Goal: Transaction & Acquisition: Book appointment/travel/reservation

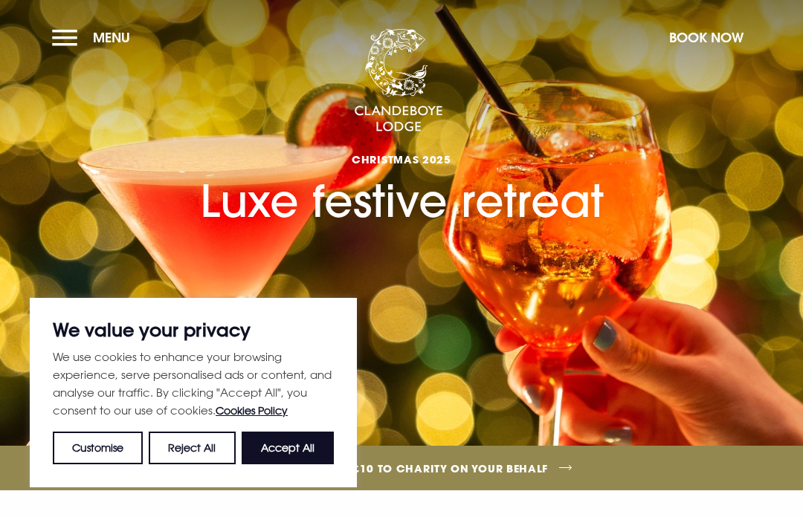
click at [297, 446] on button "Accept All" at bounding box center [288, 448] width 92 height 33
checkbox input "true"
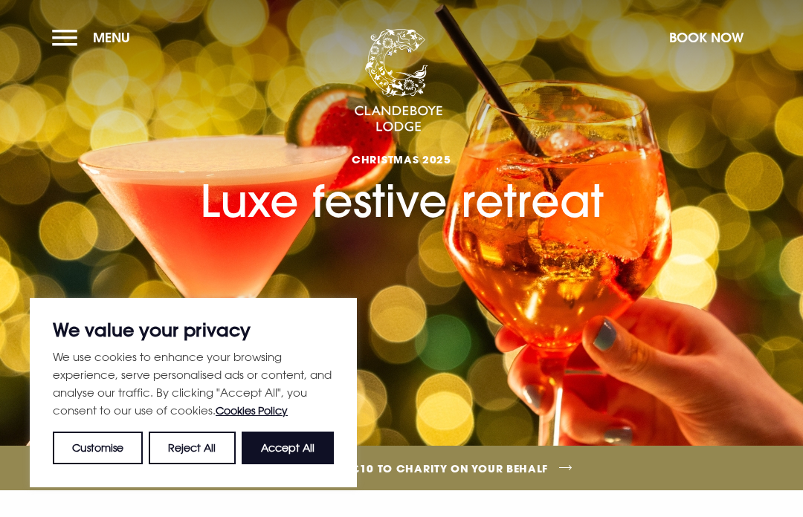
checkbox input "true"
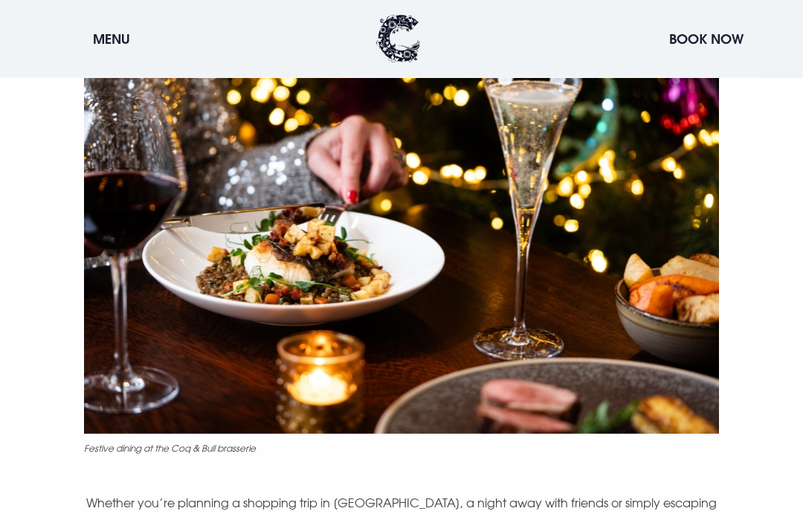
scroll to position [628, 0]
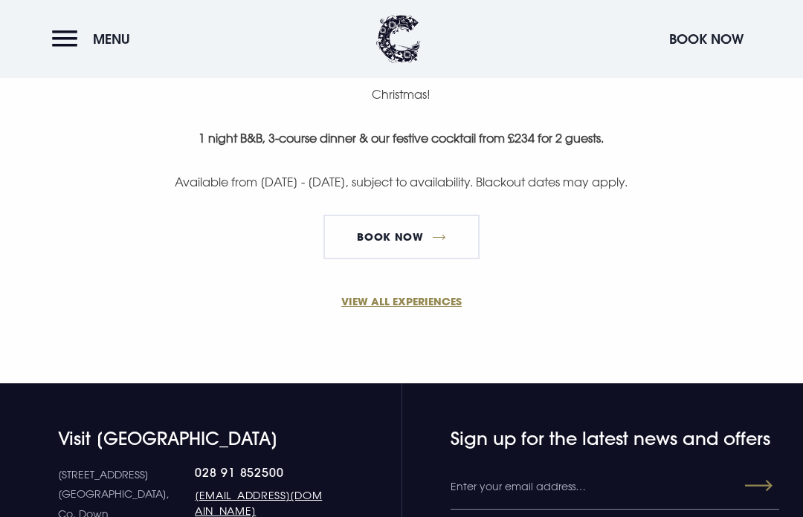
scroll to position [1127, 0]
click at [425, 294] on link "VIEW ALL EXPERIENCES" at bounding box center [402, 302] width 708 height 16
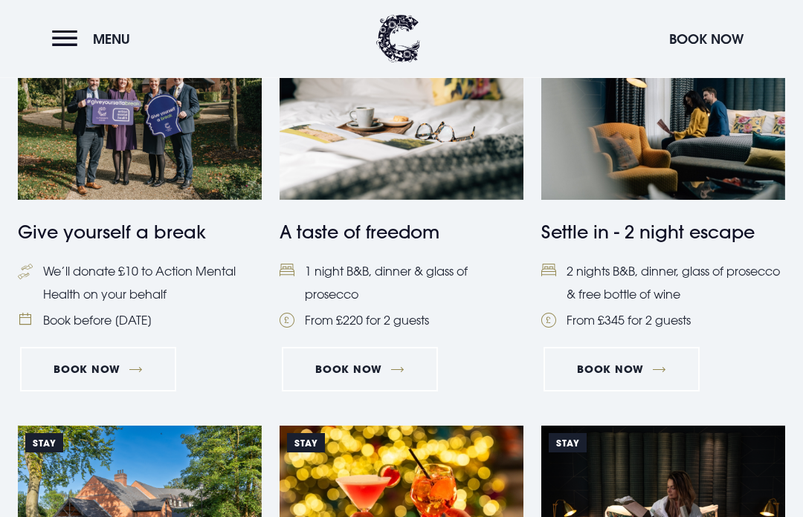
scroll to position [682, 0]
click at [630, 364] on link "Book Now" at bounding box center [621, 369] width 156 height 45
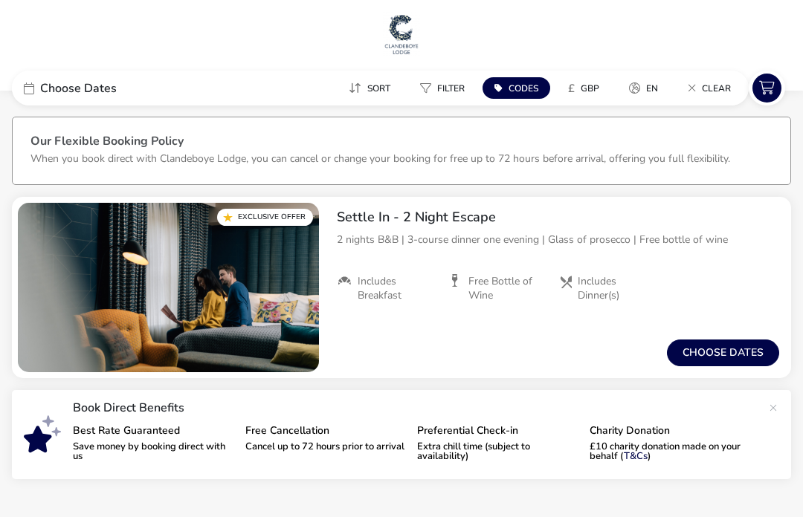
scroll to position [8, 0]
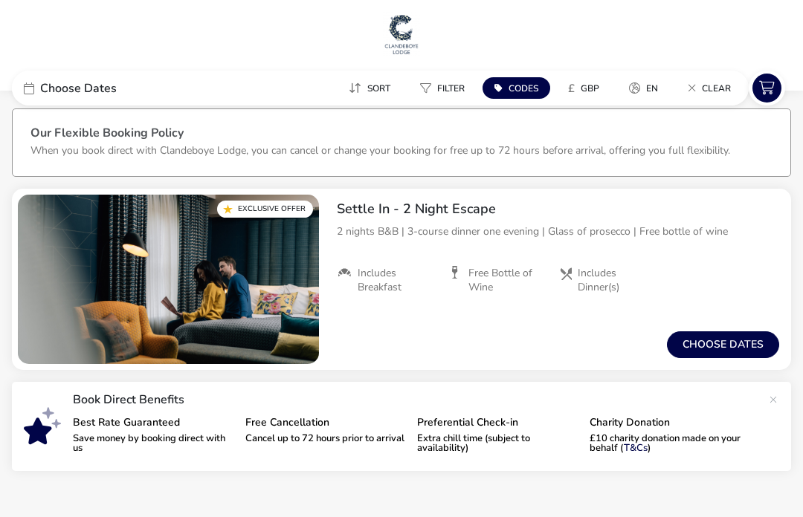
click at [715, 350] on button "Choose dates" at bounding box center [723, 345] width 112 height 27
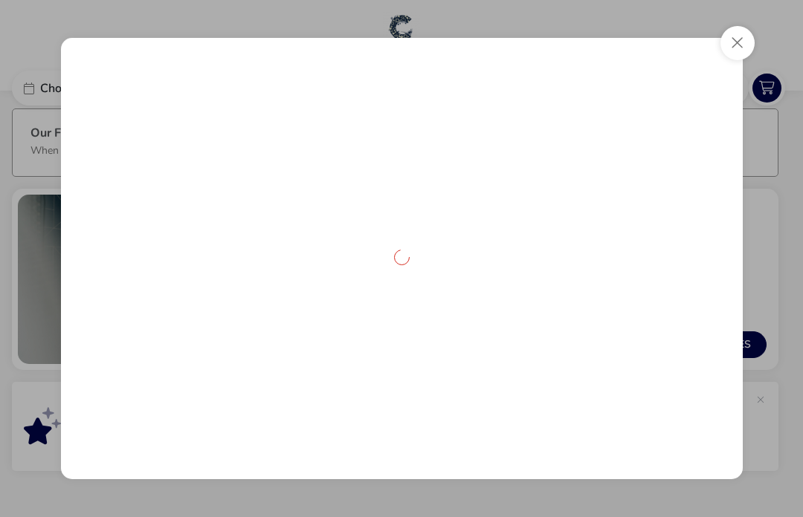
click at [715, 349] on div at bounding box center [402, 259] width 682 height 442
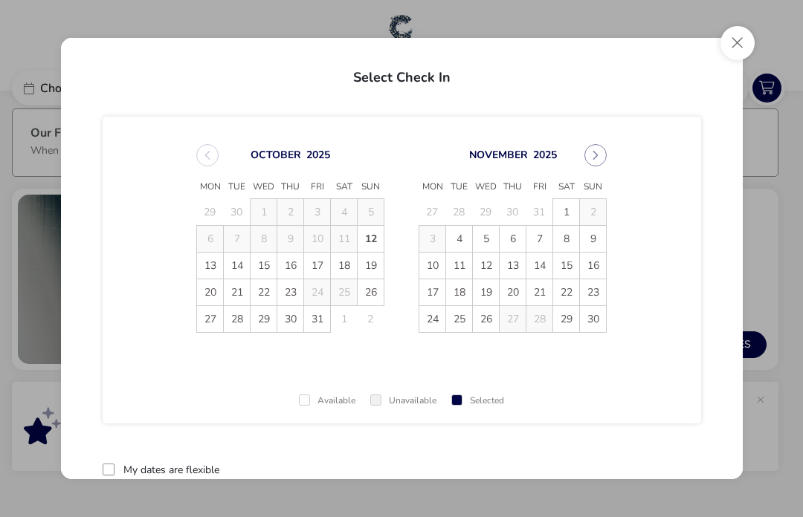
click at [601, 155] on button "Next Month" at bounding box center [595, 155] width 22 height 22
click at [597, 239] on span "14" at bounding box center [593, 239] width 26 height 26
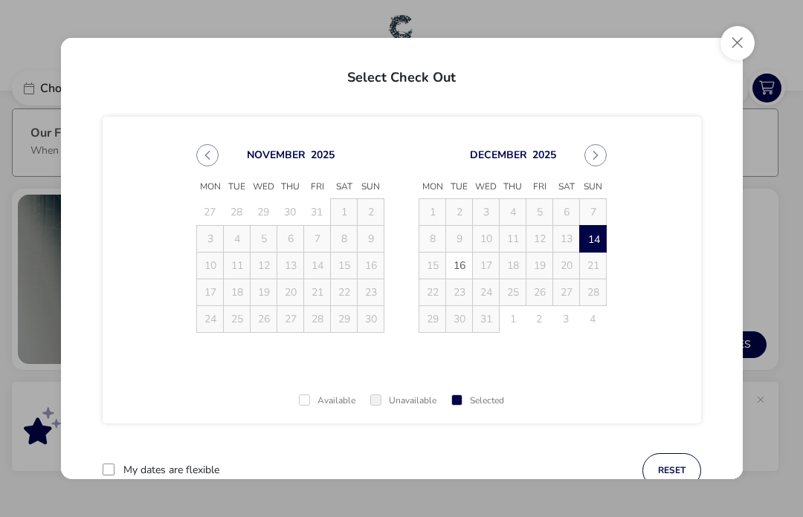
click at [466, 266] on span "16" at bounding box center [459, 266] width 26 height 26
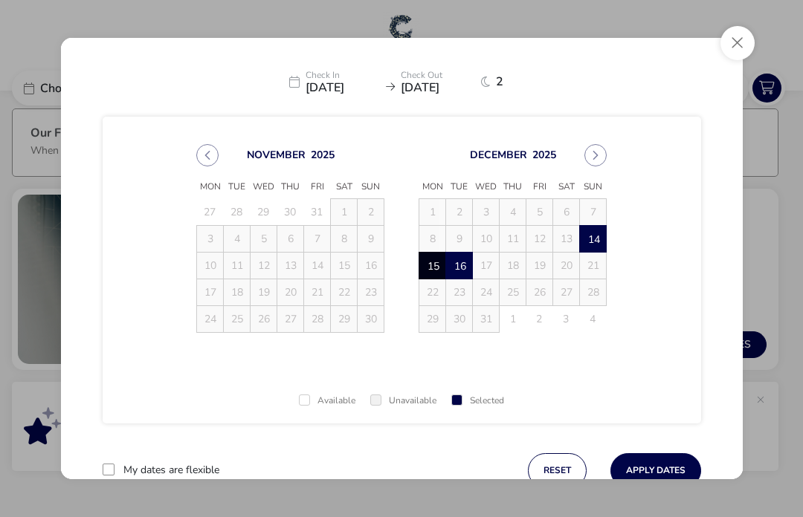
click at [656, 481] on button "Apply Dates" at bounding box center [655, 470] width 91 height 35
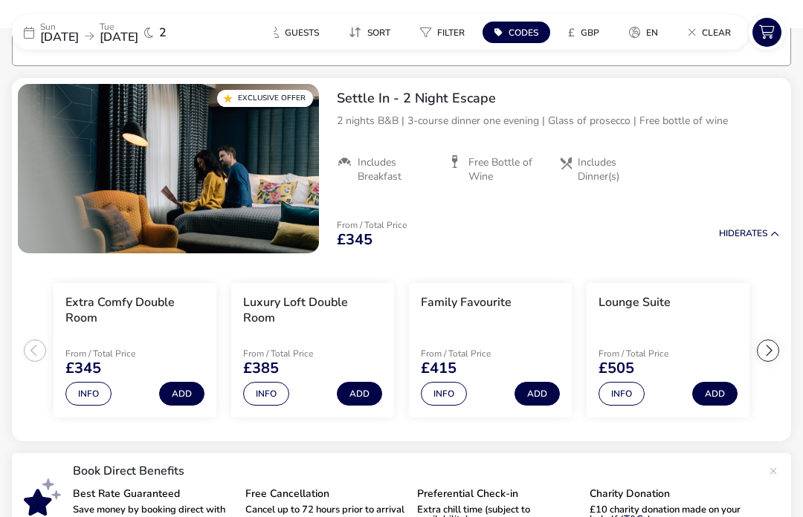
scroll to position [120, 0]
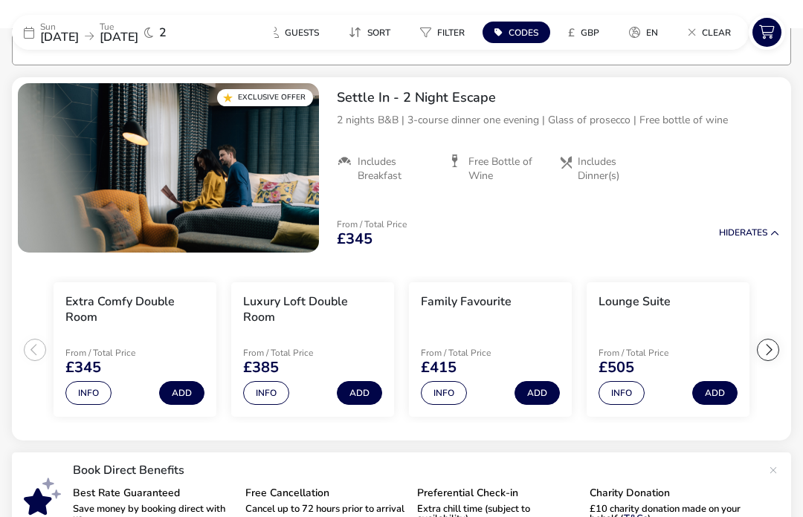
click at [92, 396] on button "Info" at bounding box center [88, 393] width 46 height 24
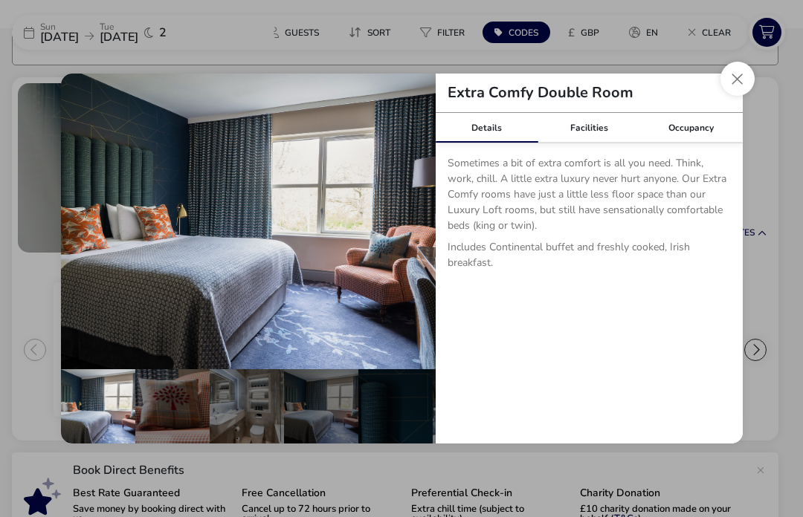
click at [420, 219] on button "details" at bounding box center [413, 222] width 30 height 30
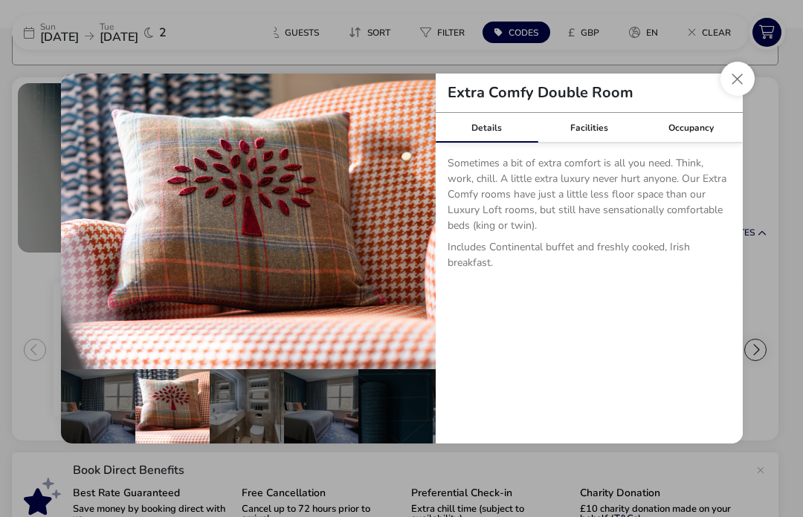
click at [416, 219] on button "details" at bounding box center [413, 222] width 30 height 30
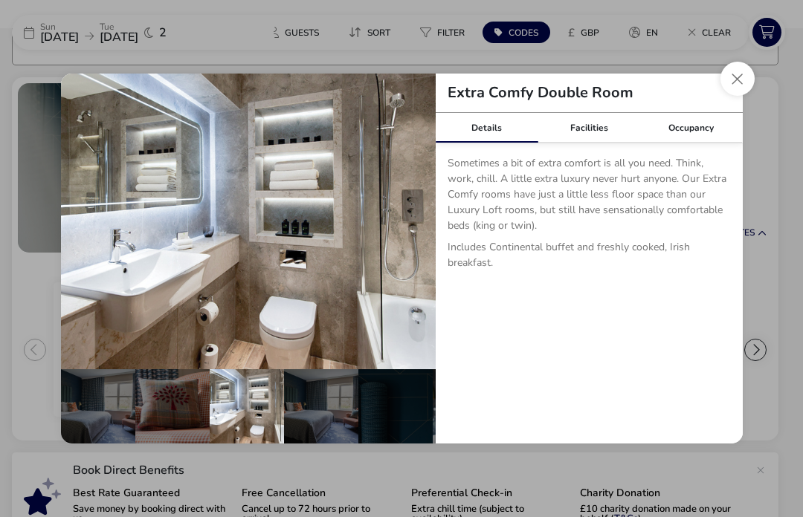
scroll to position [0, 146]
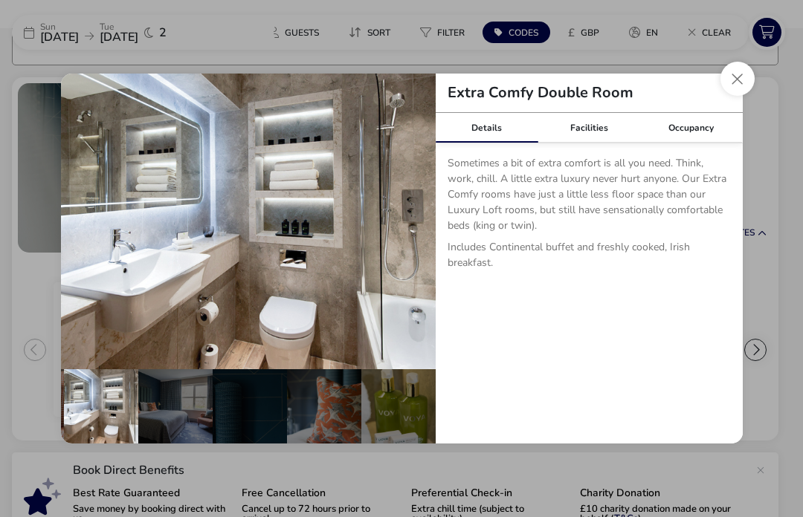
click at [416, 220] on button "details" at bounding box center [413, 222] width 30 height 30
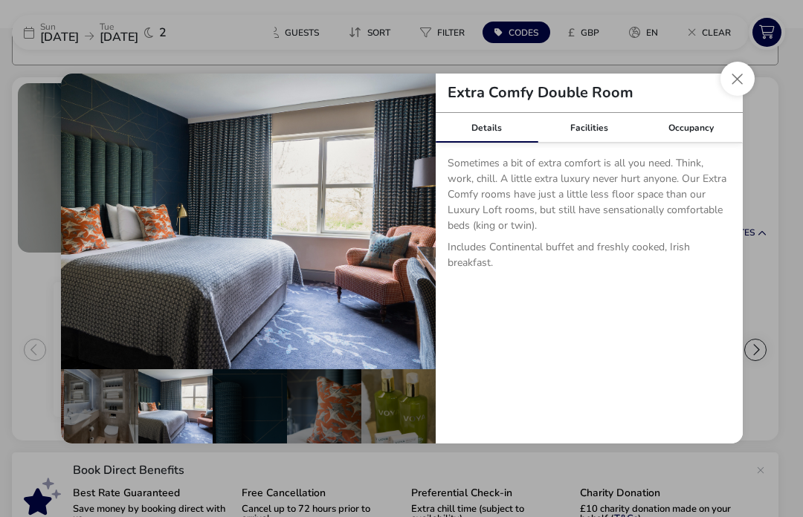
click at [421, 219] on button "details" at bounding box center [413, 222] width 30 height 30
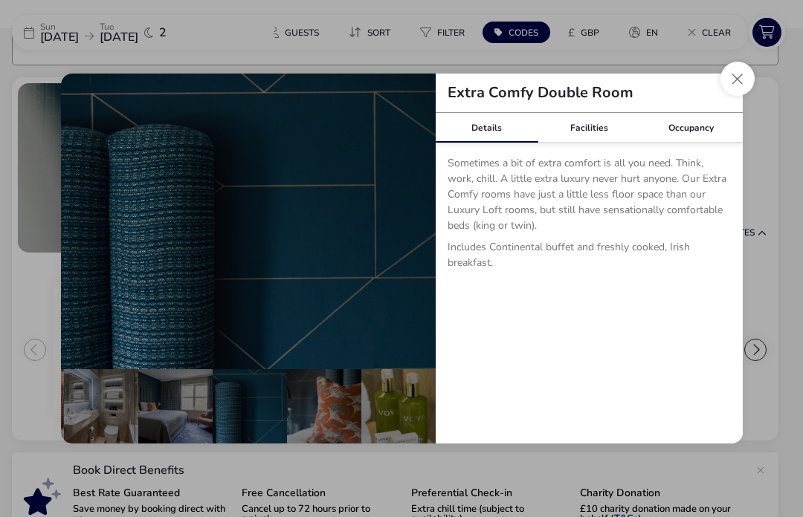
click at [413, 225] on button "details" at bounding box center [413, 222] width 30 height 30
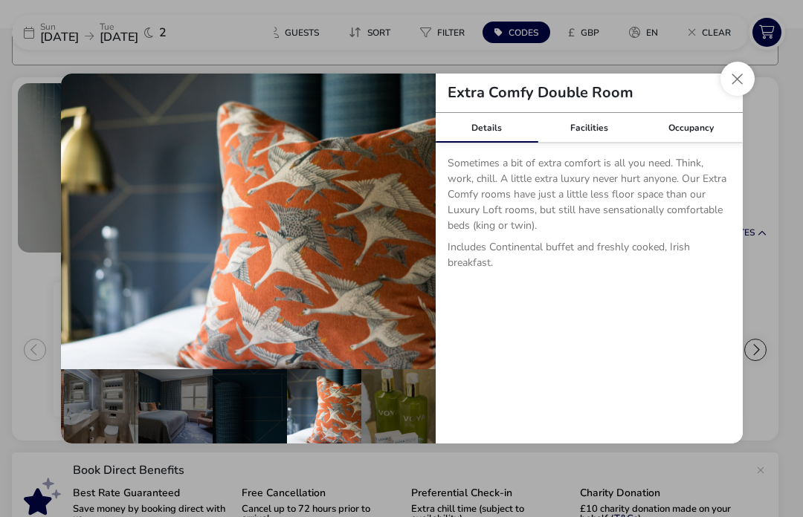
click at [416, 219] on button "details" at bounding box center [413, 222] width 30 height 30
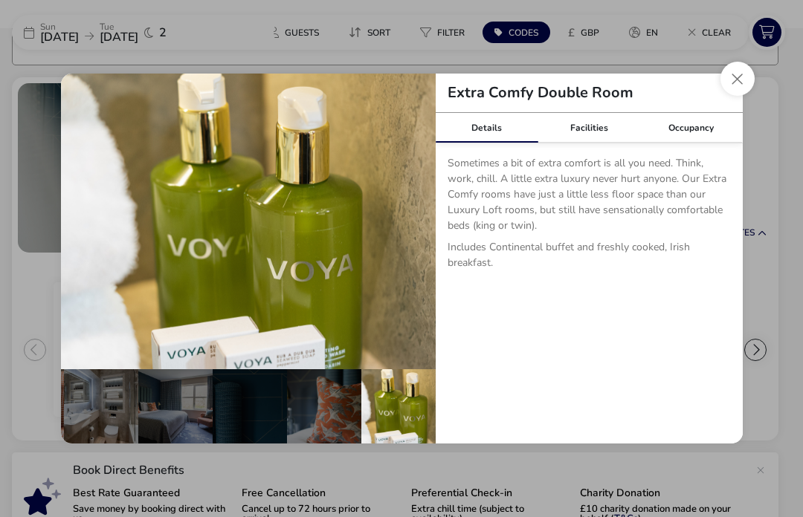
click at [414, 225] on button "details" at bounding box center [413, 222] width 30 height 30
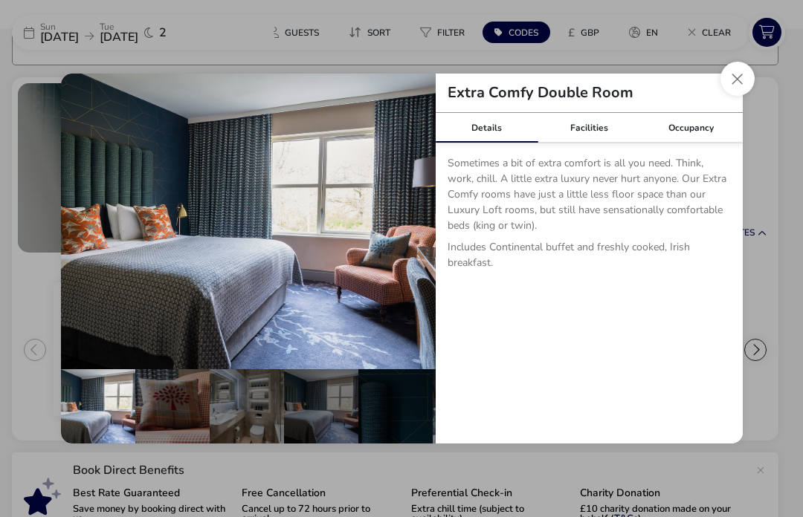
click at [598, 340] on div "Details Facilities Occupancy Sometimes a bit of extra comfort is all you need. …" at bounding box center [589, 278] width 307 height 331
click at [602, 135] on div "Facilities" at bounding box center [588, 128] width 103 height 30
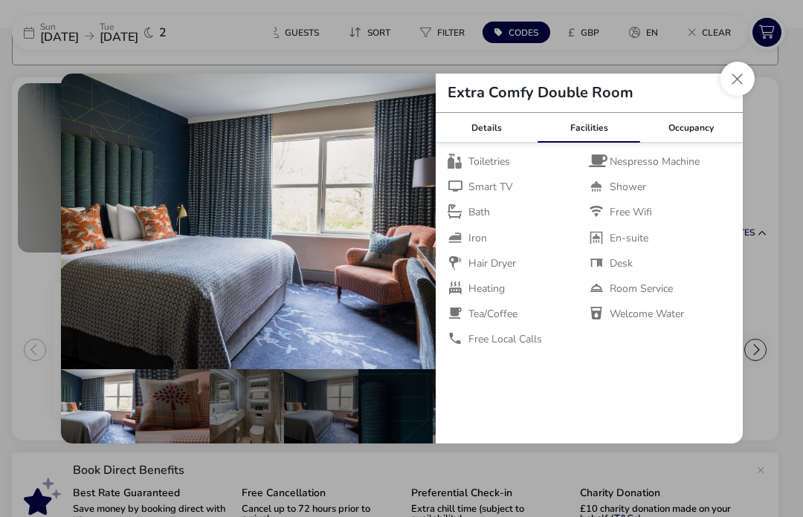
click at [695, 129] on div "Occupancy" at bounding box center [691, 128] width 103 height 30
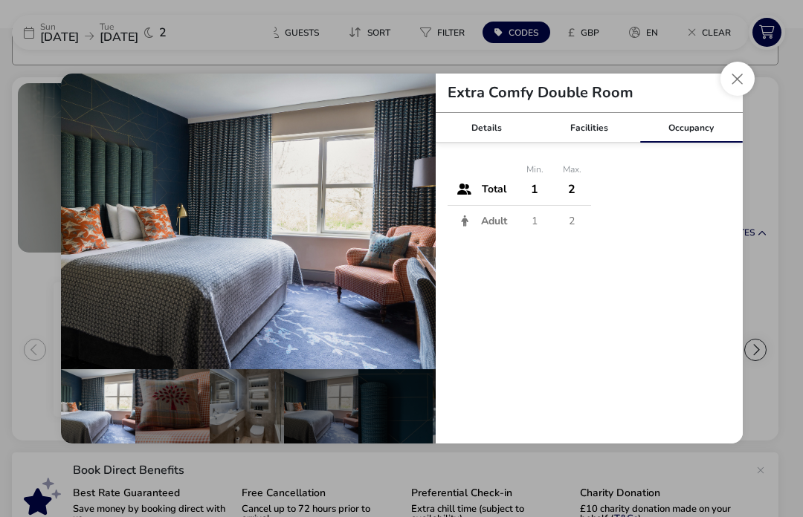
click at [488, 129] on div "Details" at bounding box center [487, 128] width 103 height 30
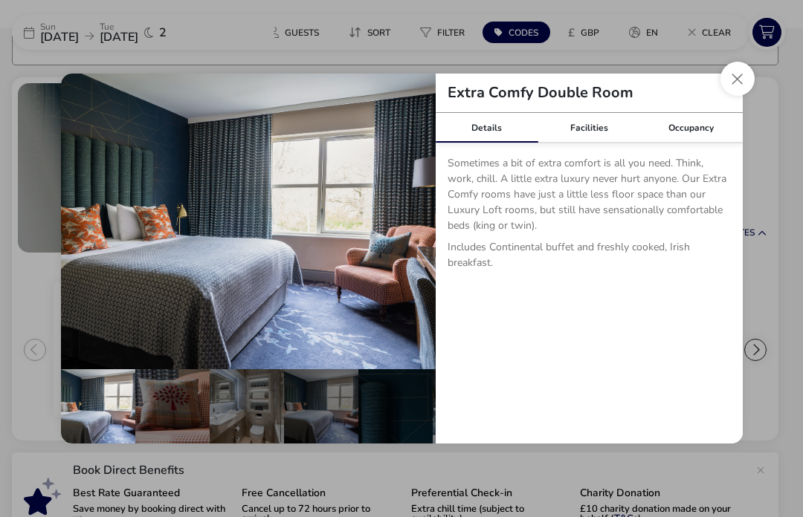
click at [416, 213] on button "details" at bounding box center [413, 222] width 30 height 30
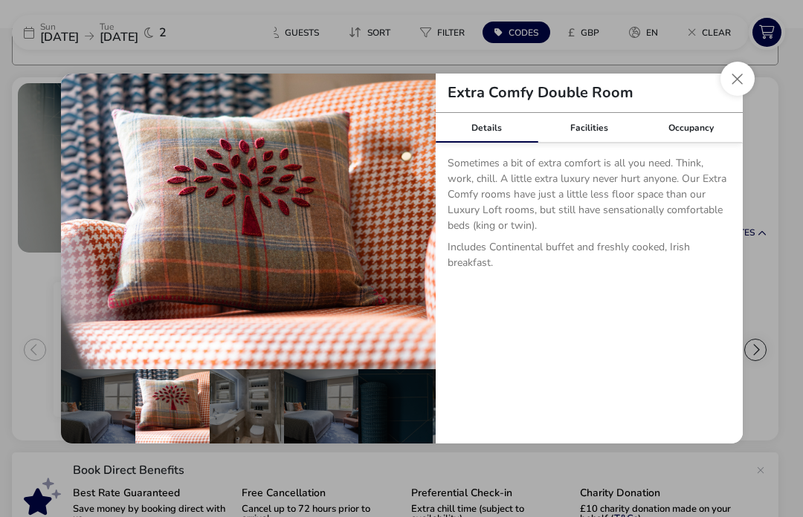
click at [418, 215] on button "details" at bounding box center [413, 222] width 30 height 30
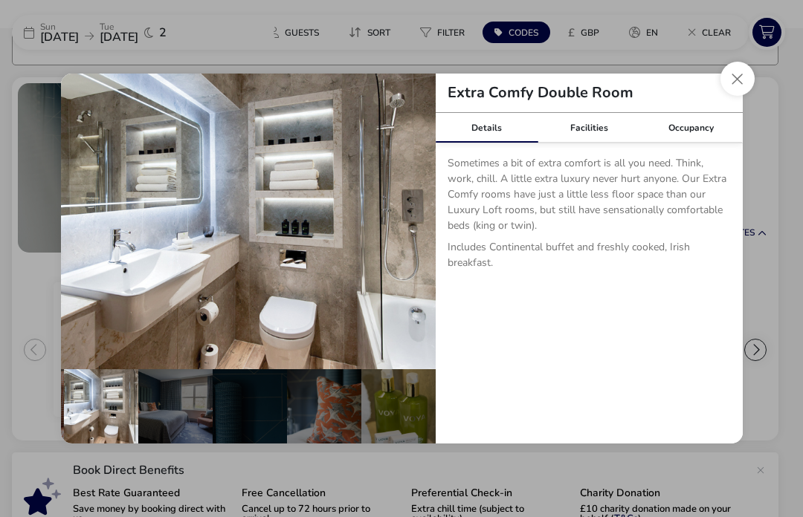
click at [422, 225] on button "details" at bounding box center [413, 222] width 30 height 30
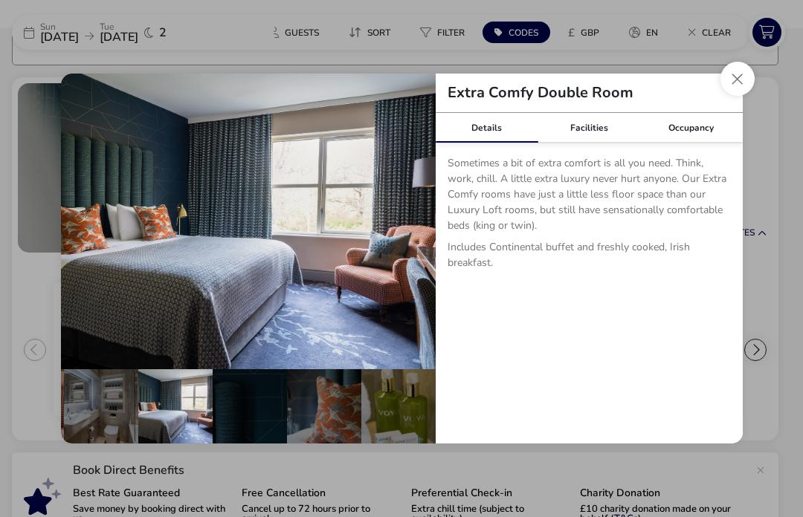
click at [420, 233] on button "details" at bounding box center [413, 222] width 30 height 30
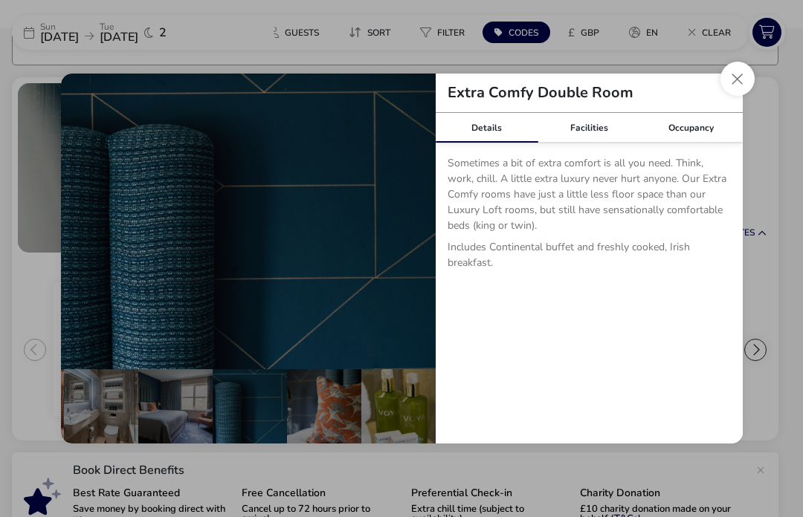
click at [743, 80] on button "Close dialog" at bounding box center [737, 79] width 34 height 34
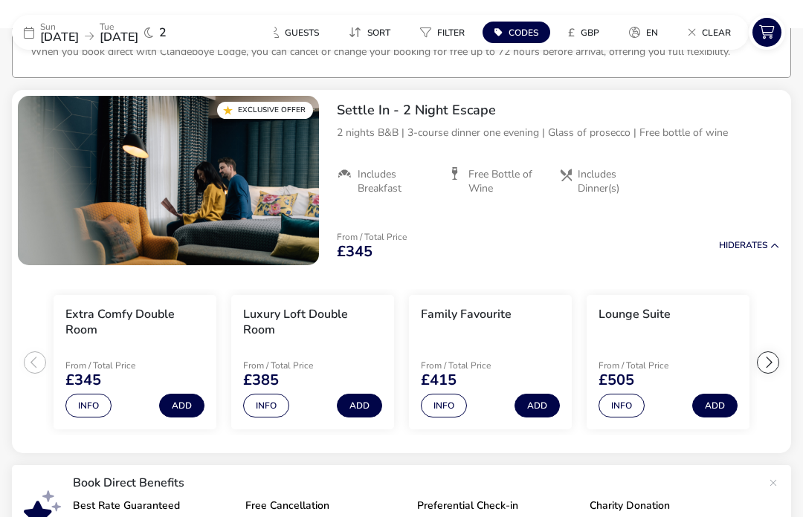
scroll to position [106, 0]
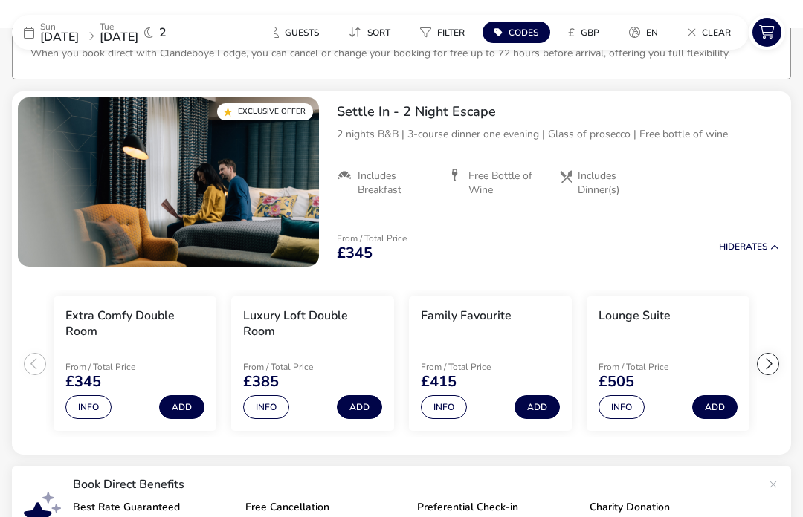
click at [271, 410] on button "Info" at bounding box center [266, 408] width 46 height 24
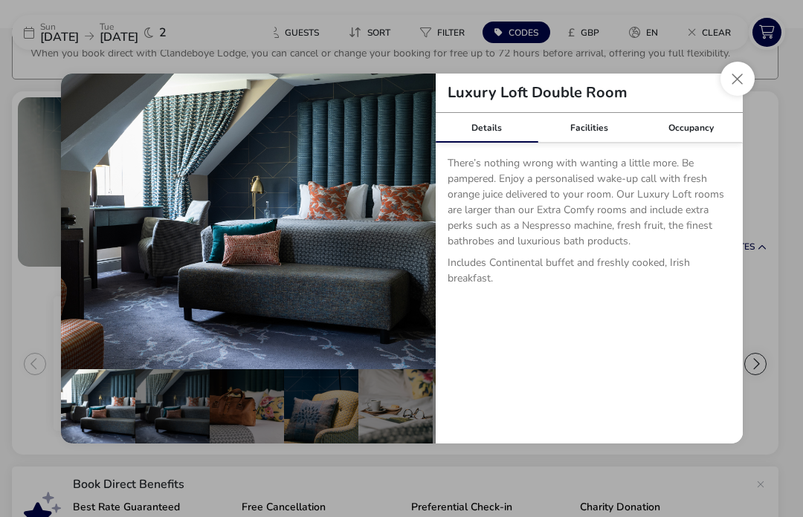
click at [424, 236] on button "details" at bounding box center [413, 222] width 30 height 30
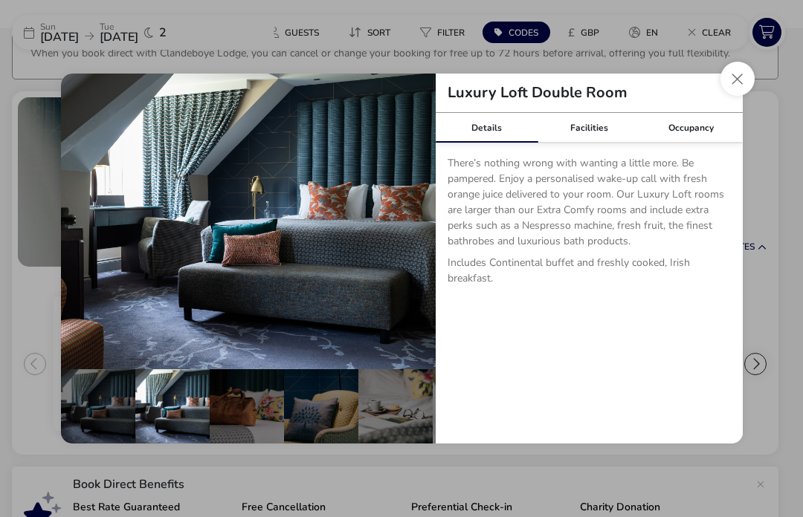
click at [410, 236] on button "details" at bounding box center [413, 222] width 30 height 30
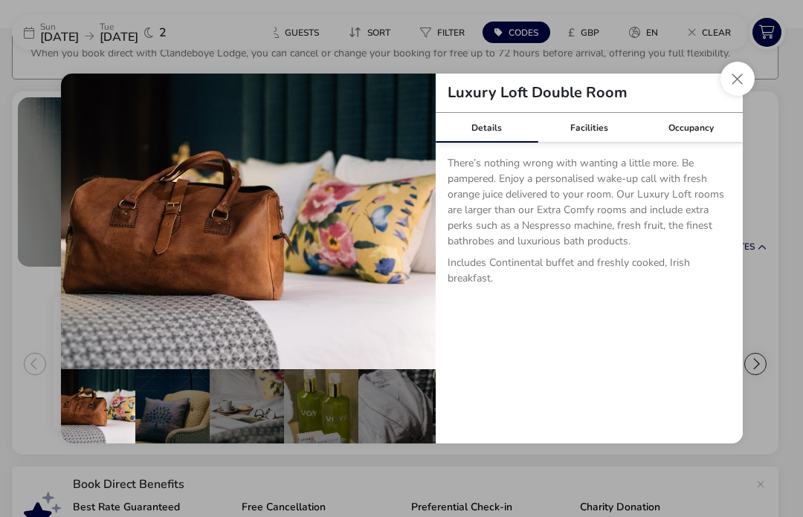
click at [415, 236] on button "details" at bounding box center [413, 222] width 30 height 30
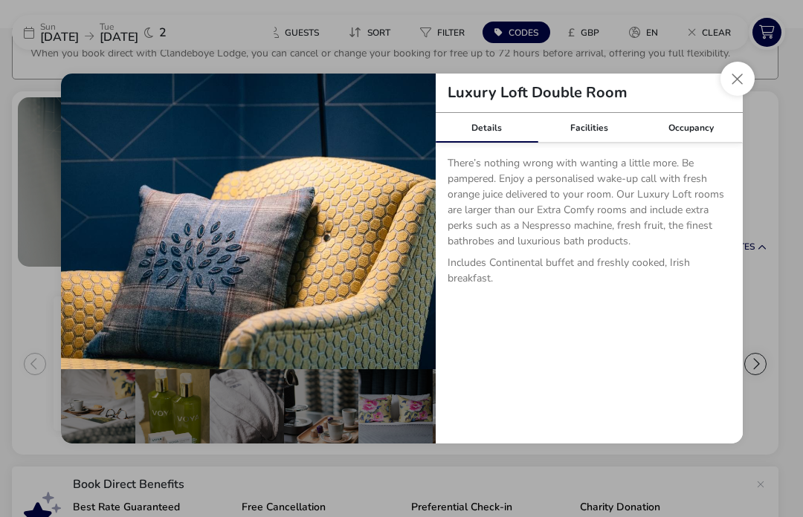
click at [414, 236] on button "details" at bounding box center [413, 222] width 30 height 30
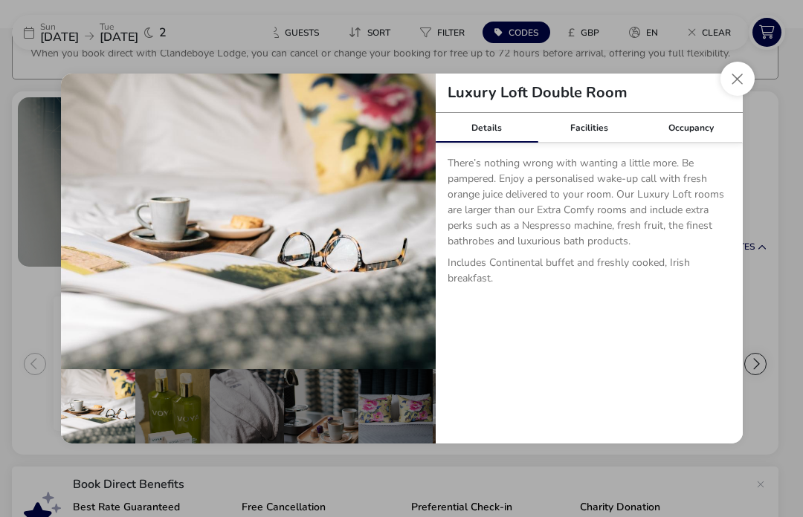
scroll to position [0, 369]
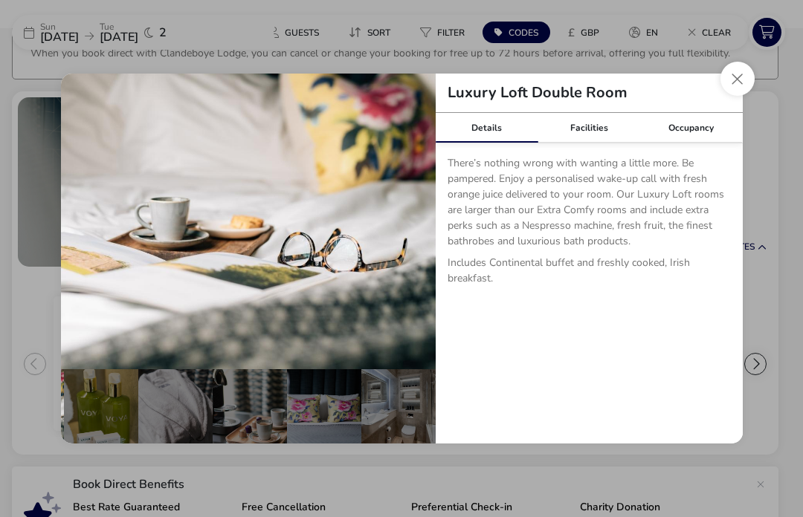
click at [417, 236] on button "details" at bounding box center [413, 222] width 30 height 30
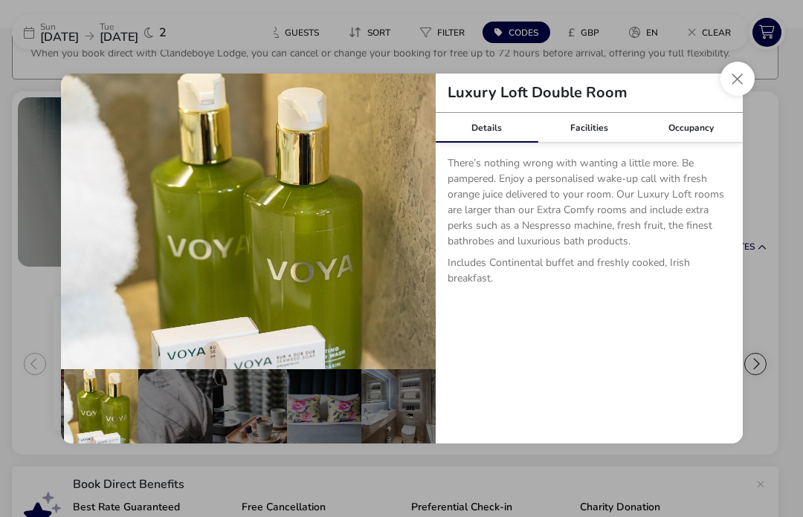
click at [420, 236] on button "details" at bounding box center [413, 222] width 30 height 30
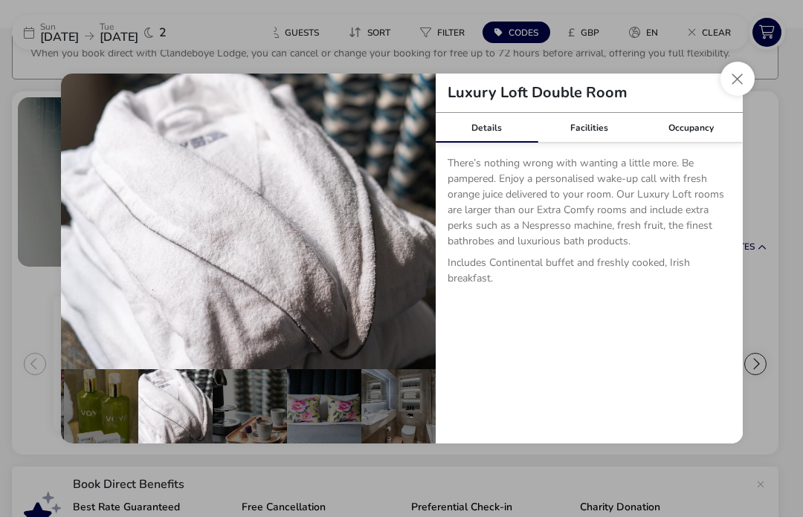
click at [422, 236] on button "details" at bounding box center [413, 222] width 30 height 30
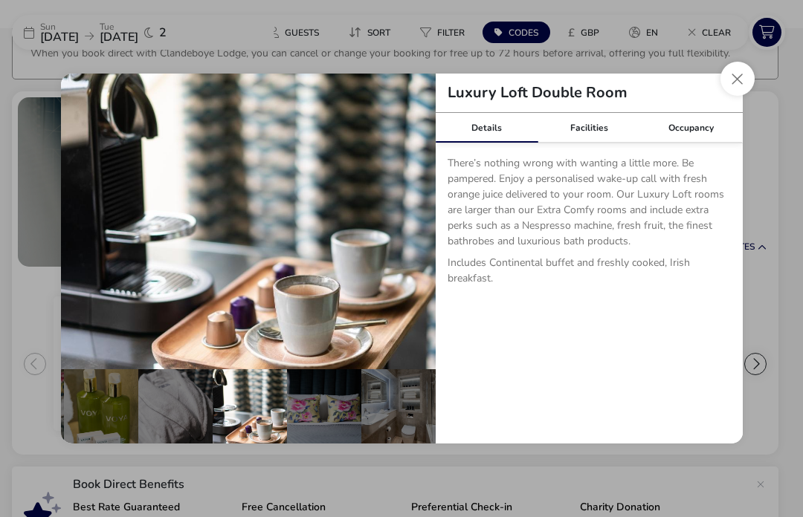
click at [424, 236] on button "details" at bounding box center [413, 222] width 30 height 30
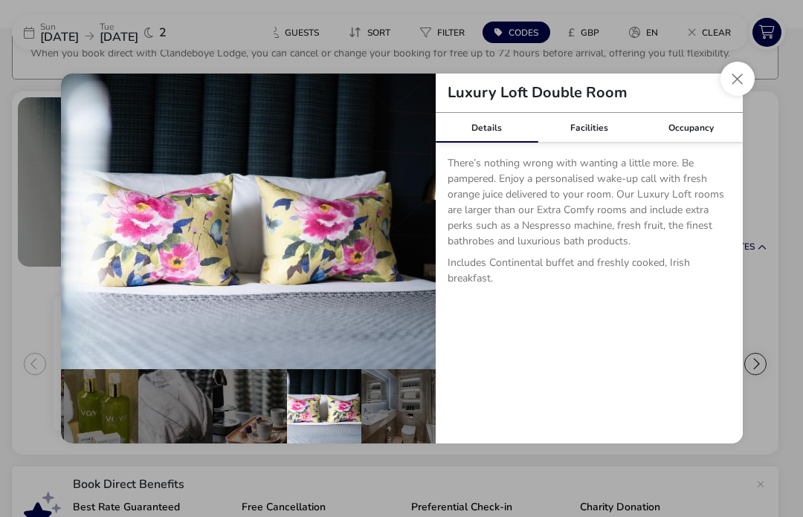
click at [88, 236] on button "details" at bounding box center [83, 222] width 30 height 30
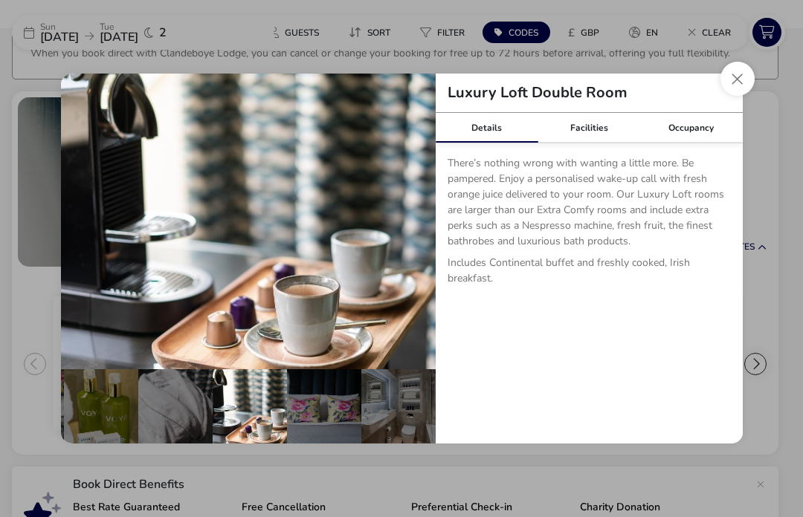
scroll to position [0, 220]
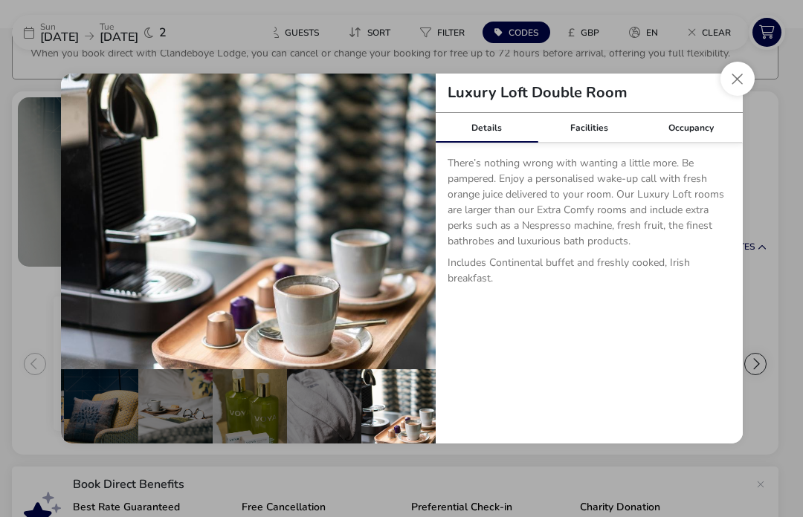
click at [411, 236] on button "details" at bounding box center [413, 222] width 30 height 30
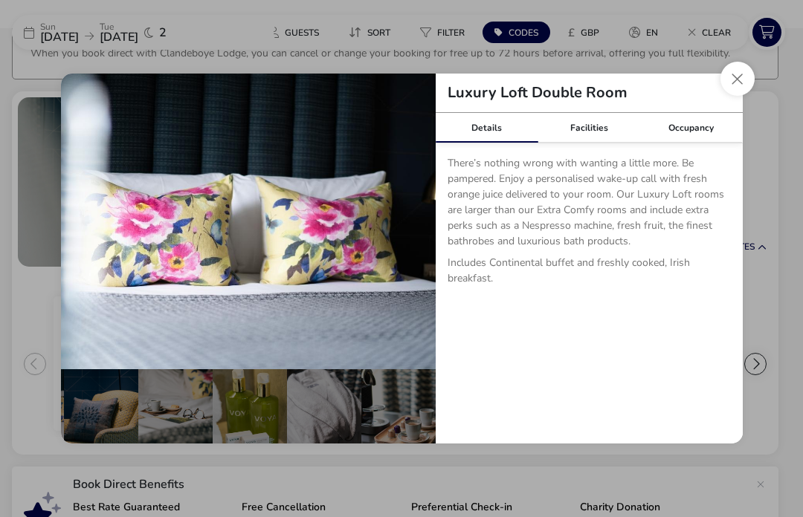
scroll to position [0, 369]
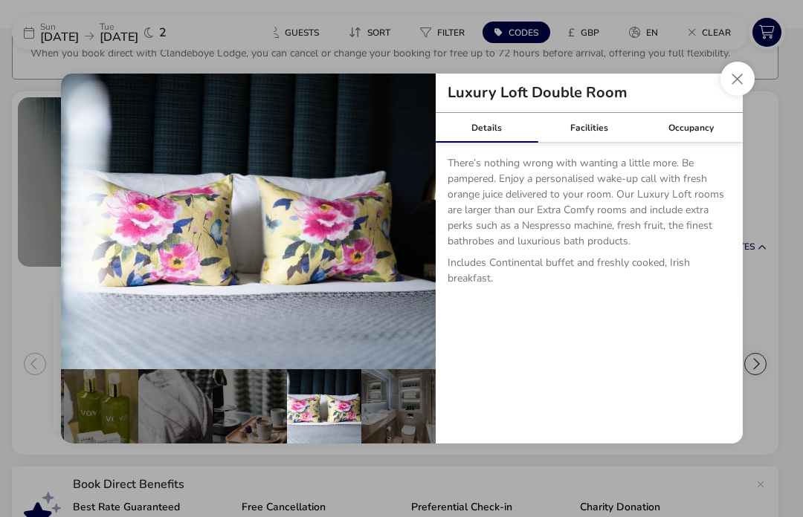
click at [412, 236] on button "details" at bounding box center [413, 222] width 30 height 30
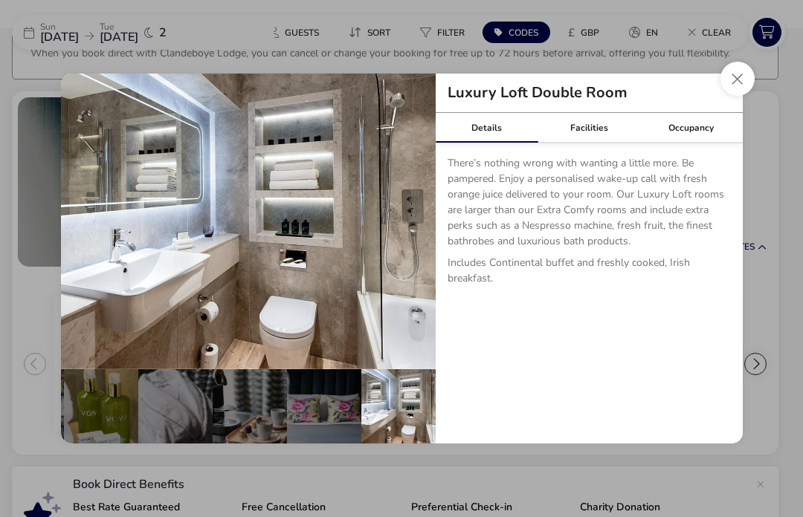
click at [407, 236] on button "details" at bounding box center [413, 222] width 30 height 30
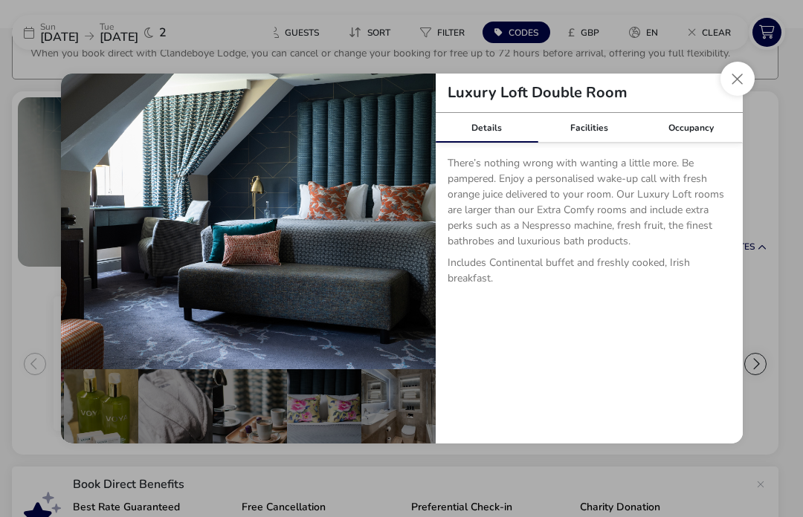
scroll to position [0, 0]
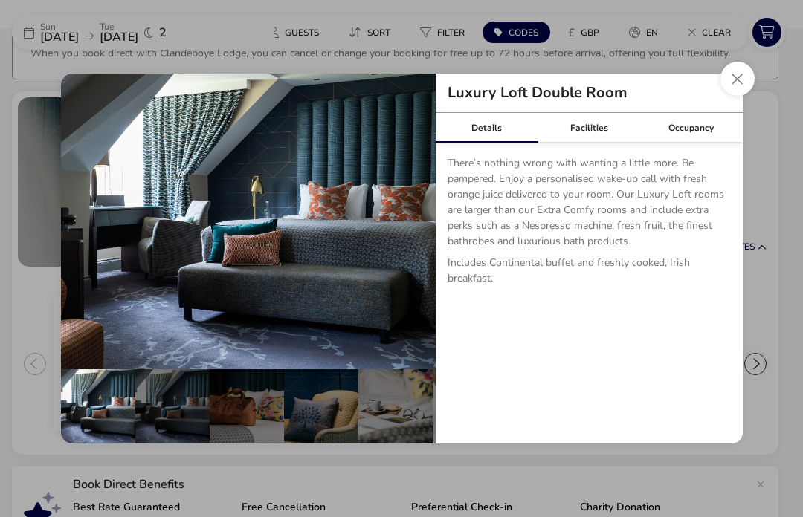
click at [421, 236] on button "details" at bounding box center [413, 222] width 30 height 30
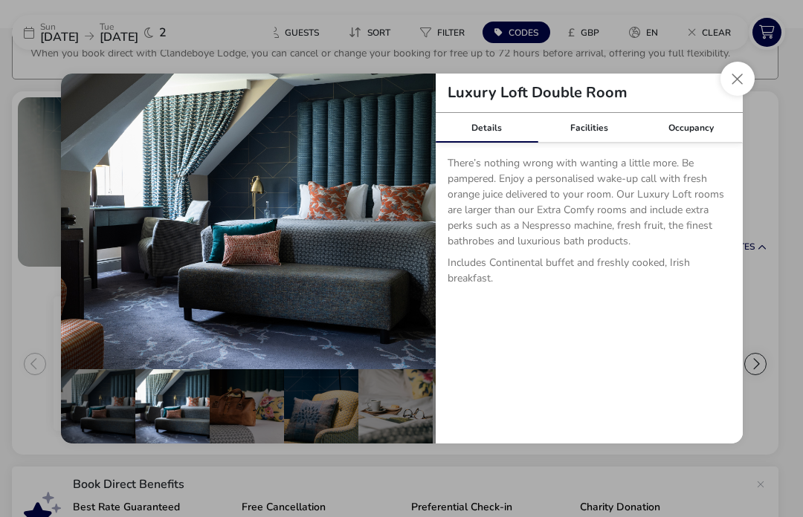
click at [601, 143] on div "Facilities" at bounding box center [588, 128] width 103 height 30
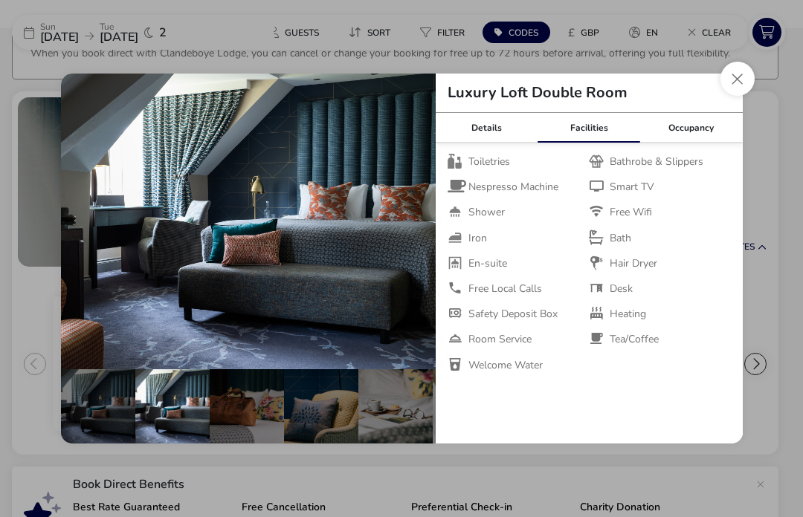
click at [732, 96] on button "Close dialog" at bounding box center [737, 79] width 34 height 34
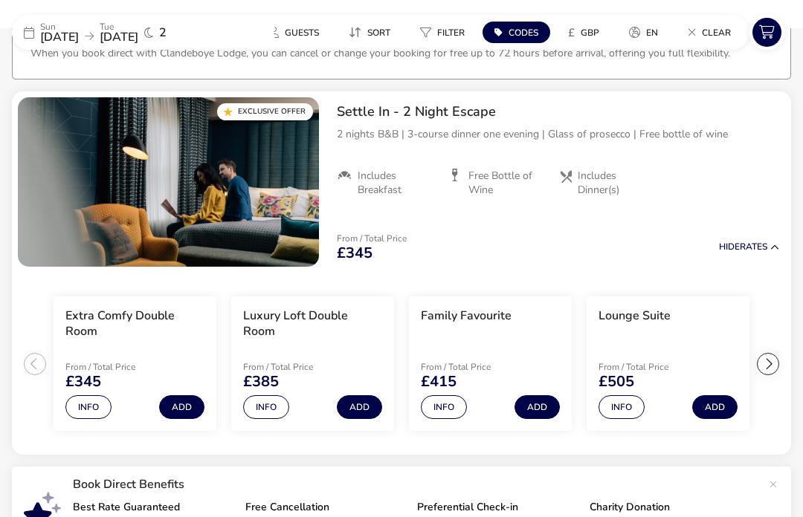
click at [97, 403] on button "Info" at bounding box center [88, 408] width 46 height 24
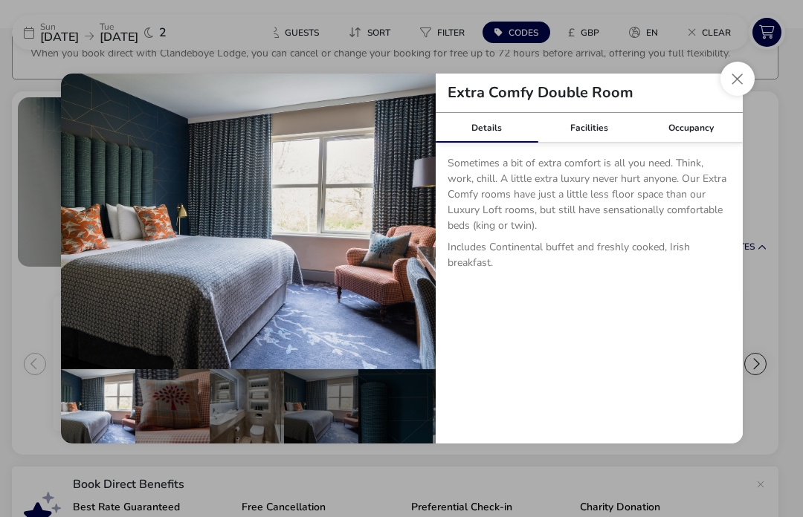
click at [598, 143] on div "Facilities" at bounding box center [588, 128] width 103 height 30
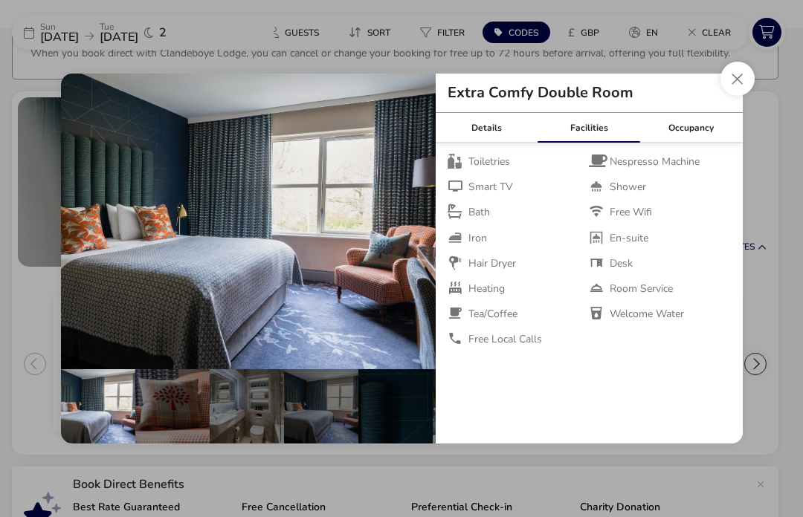
click at [735, 96] on button "Close dialog" at bounding box center [737, 79] width 34 height 34
